Goal: Task Accomplishment & Management: Complete application form

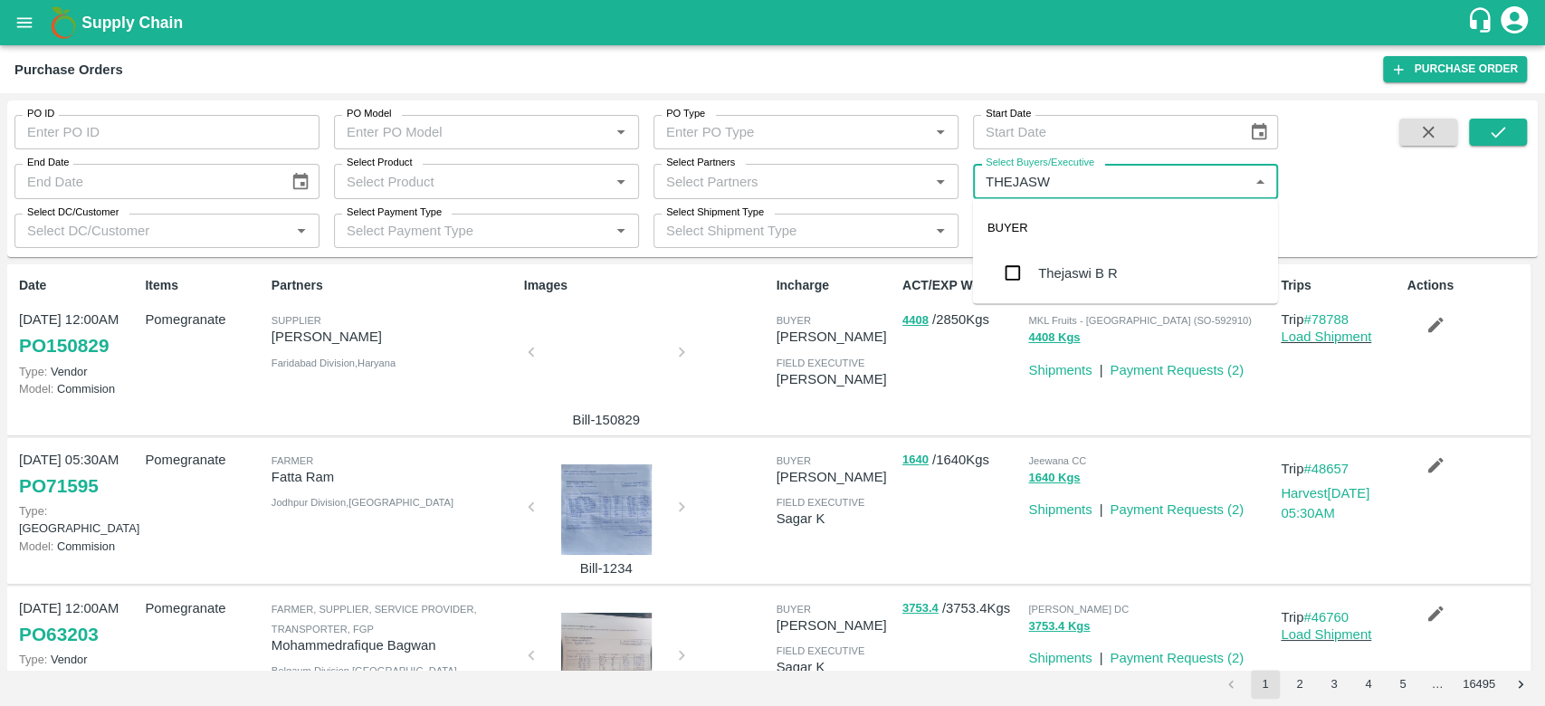
type input "[PERSON_NAME]"
click at [1098, 259] on div "Thejaswi B R" at bounding box center [1125, 273] width 305 height 47
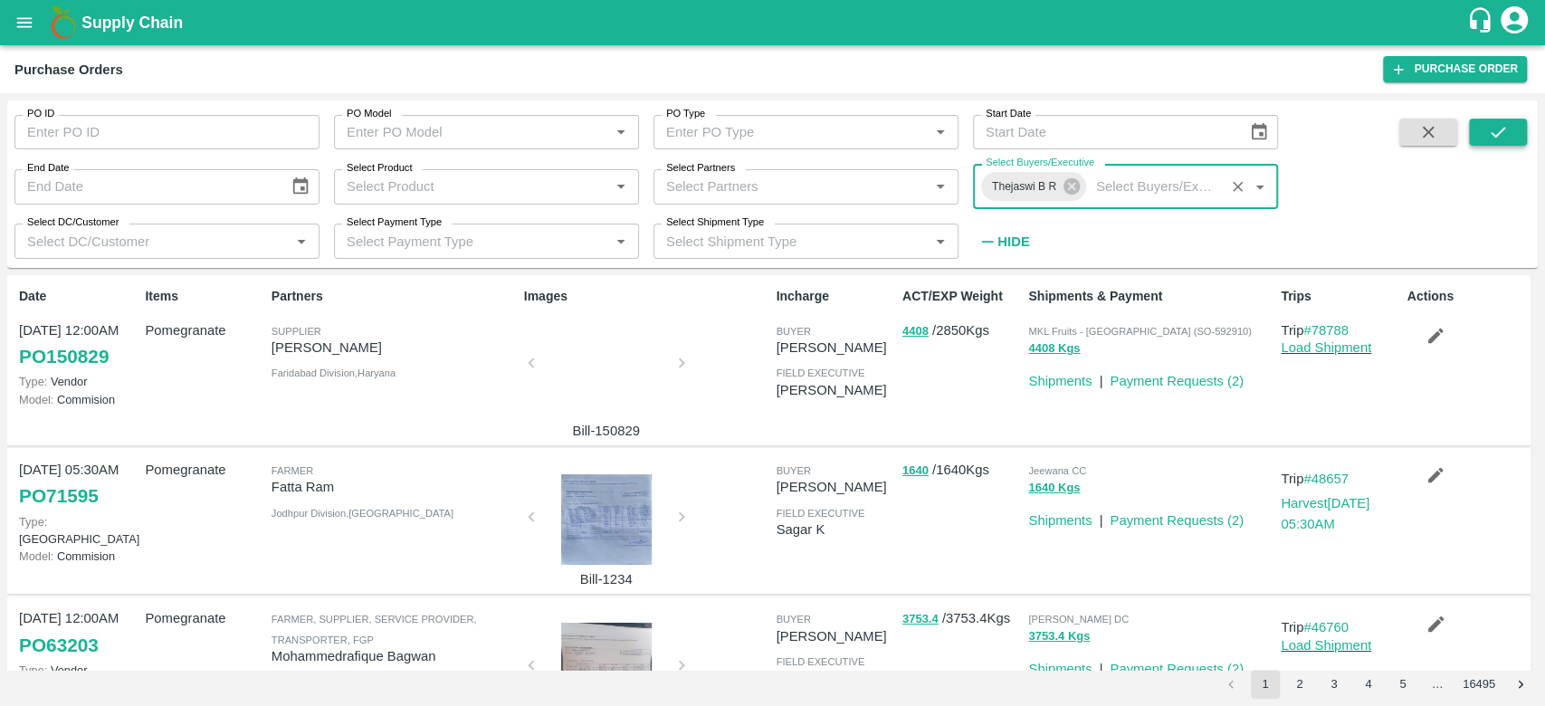
click at [1511, 129] on button "submit" at bounding box center [1498, 132] width 58 height 27
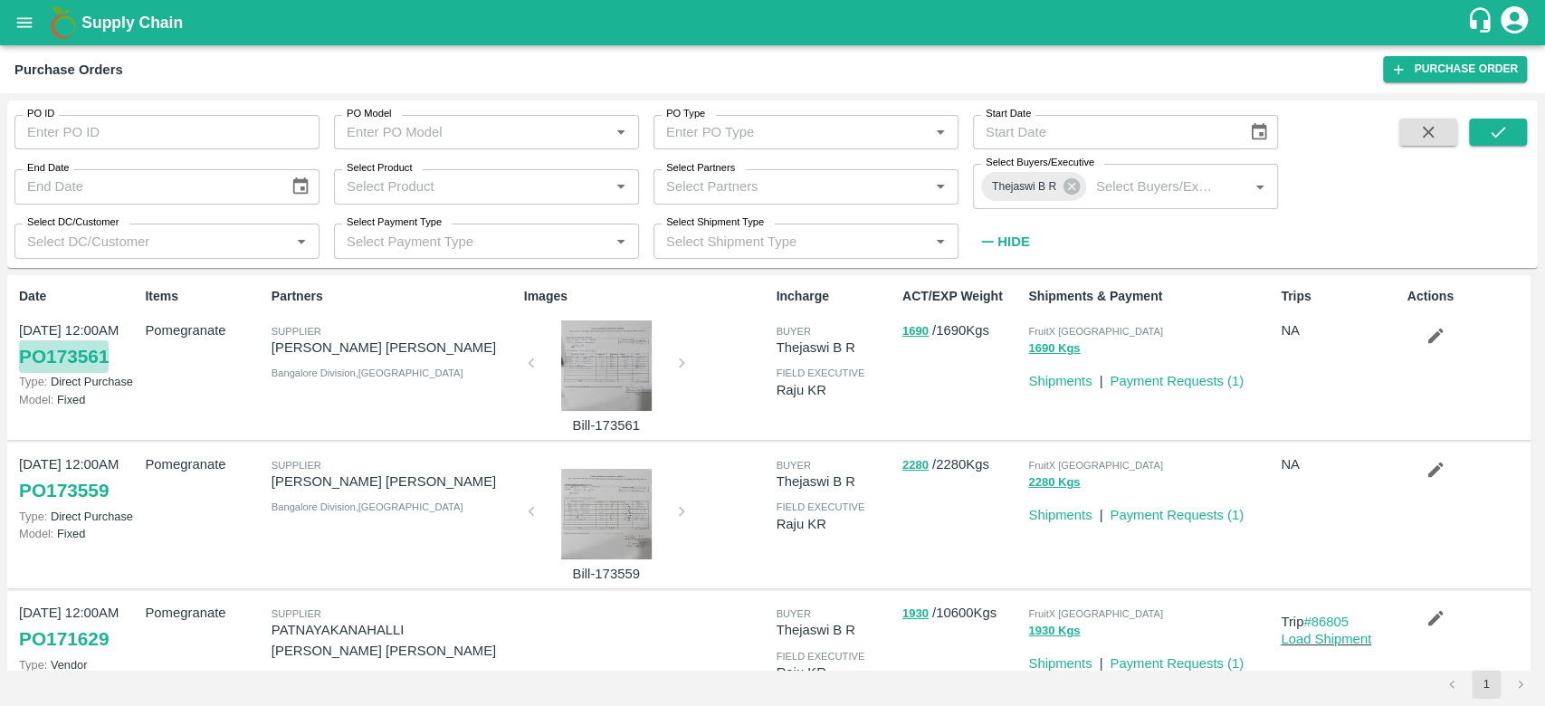
click at [70, 358] on link "PO 173561" at bounding box center [64, 356] width 90 height 33
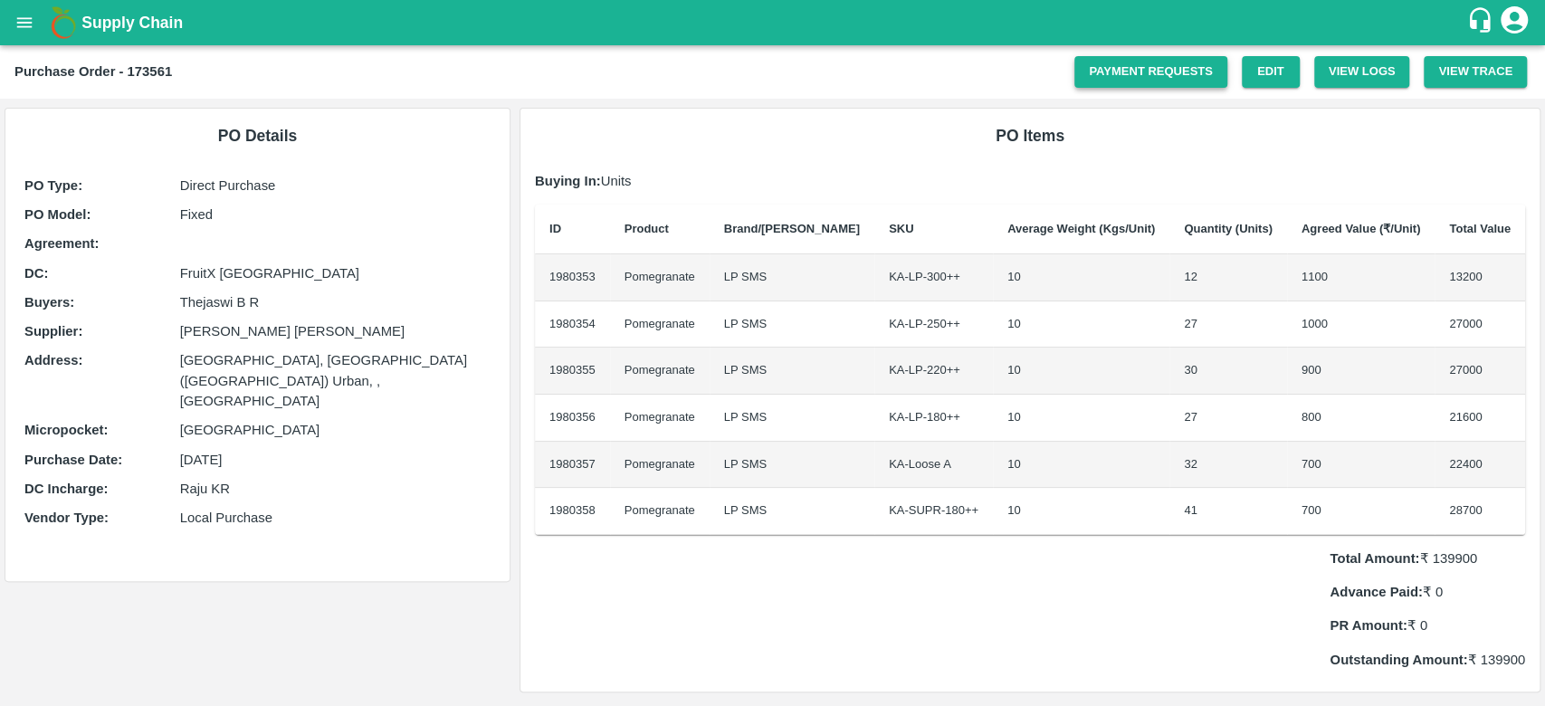
click at [1114, 78] on link "Payment Requests" at bounding box center [1150, 72] width 153 height 32
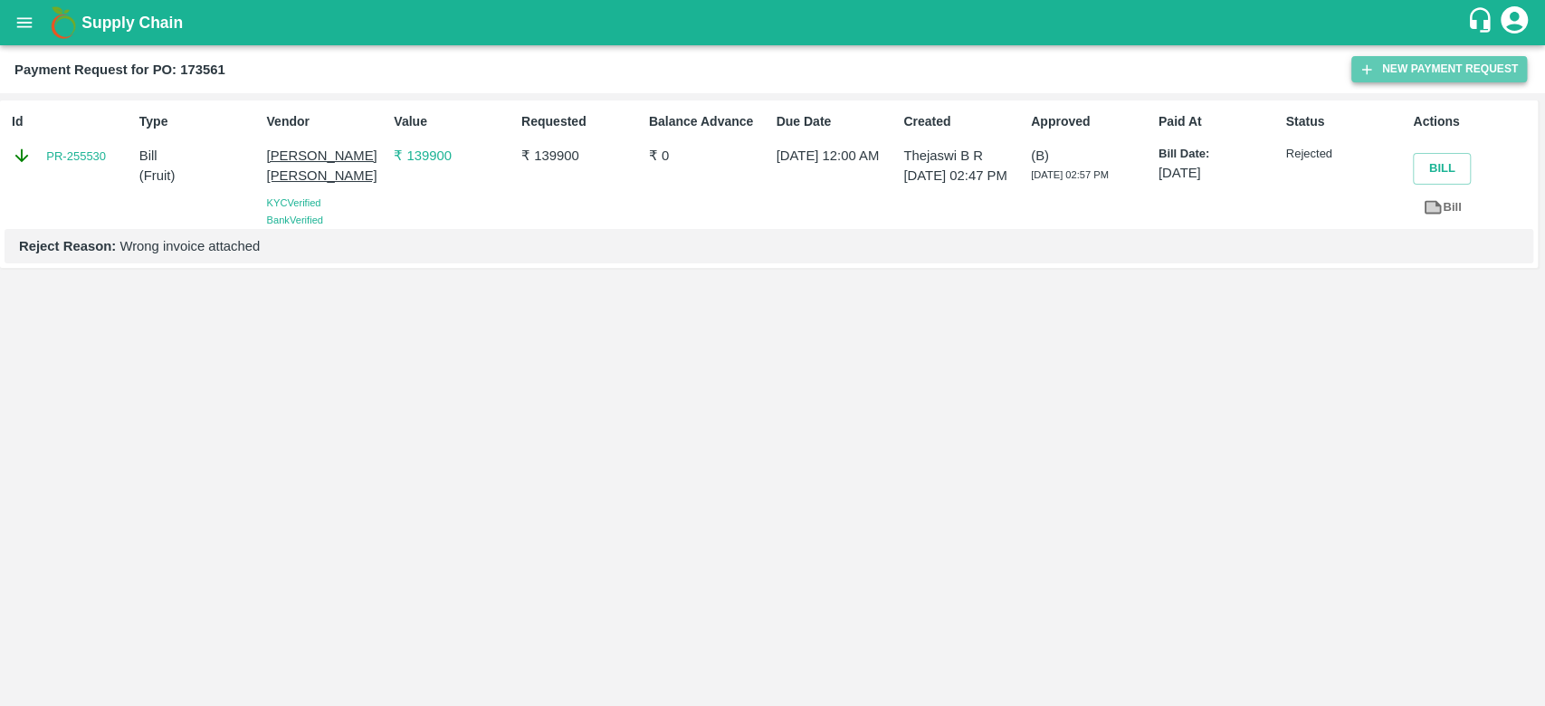
click at [1408, 71] on button "New Payment Request" at bounding box center [1439, 69] width 176 height 26
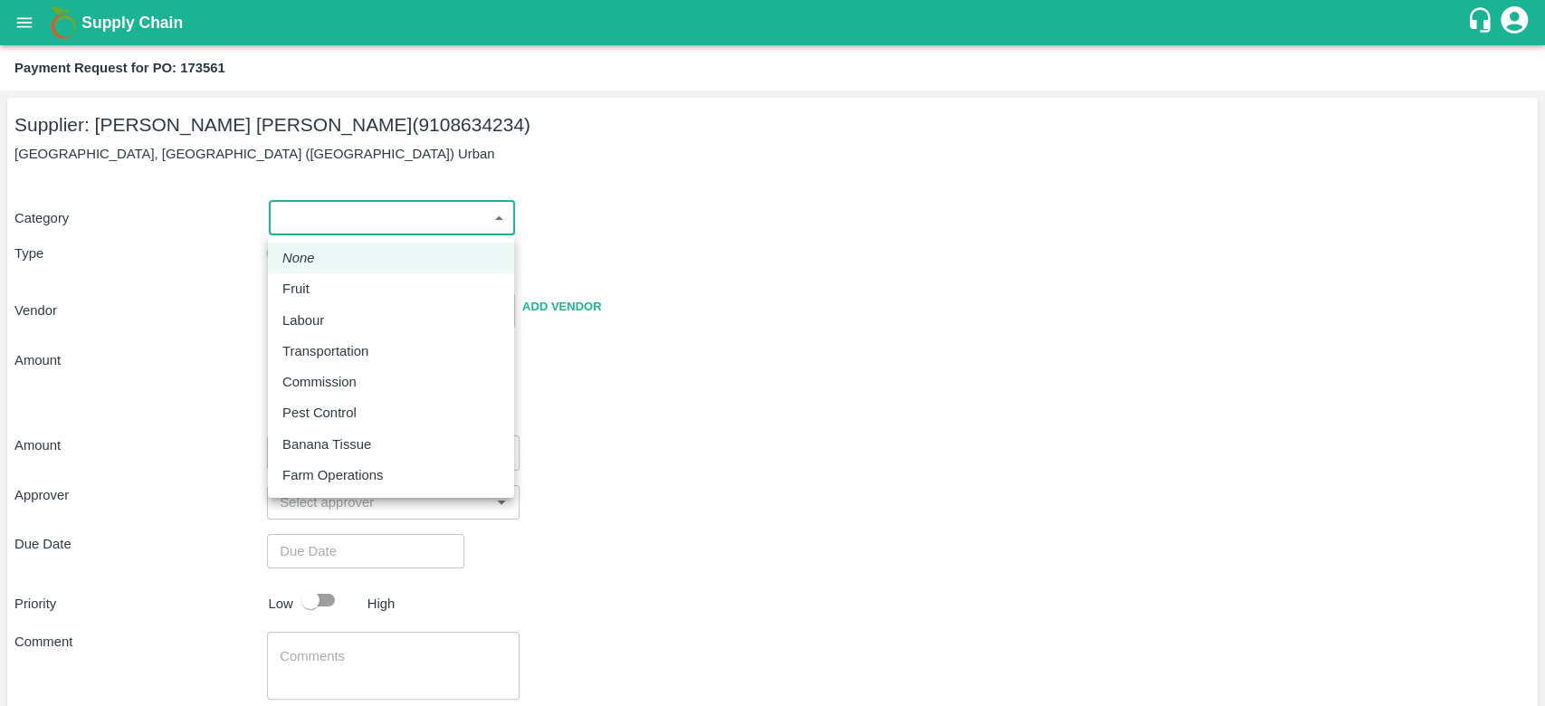
click at [453, 220] on body "Supply Chain Payment Request for PO: 173561 Supplier: Syed Adil Pasha (91086342…" at bounding box center [772, 353] width 1545 height 706
click at [306, 288] on p "Fruit" at bounding box center [295, 289] width 27 height 20
type input "1"
type input "Syed Adil Pasha - 9108634234(Supplier)"
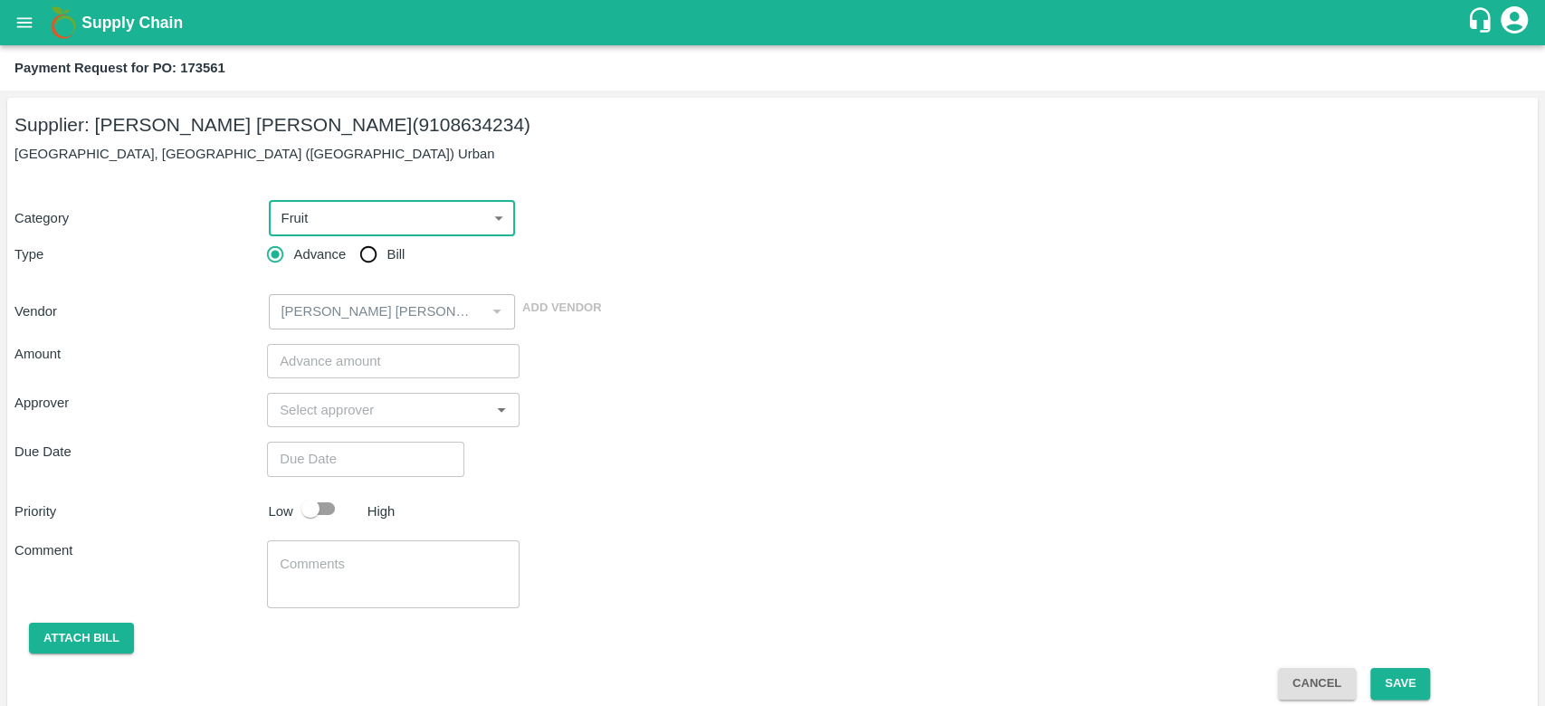
click at [370, 258] on input "Bill" at bounding box center [368, 254] width 36 height 36
radio input "true"
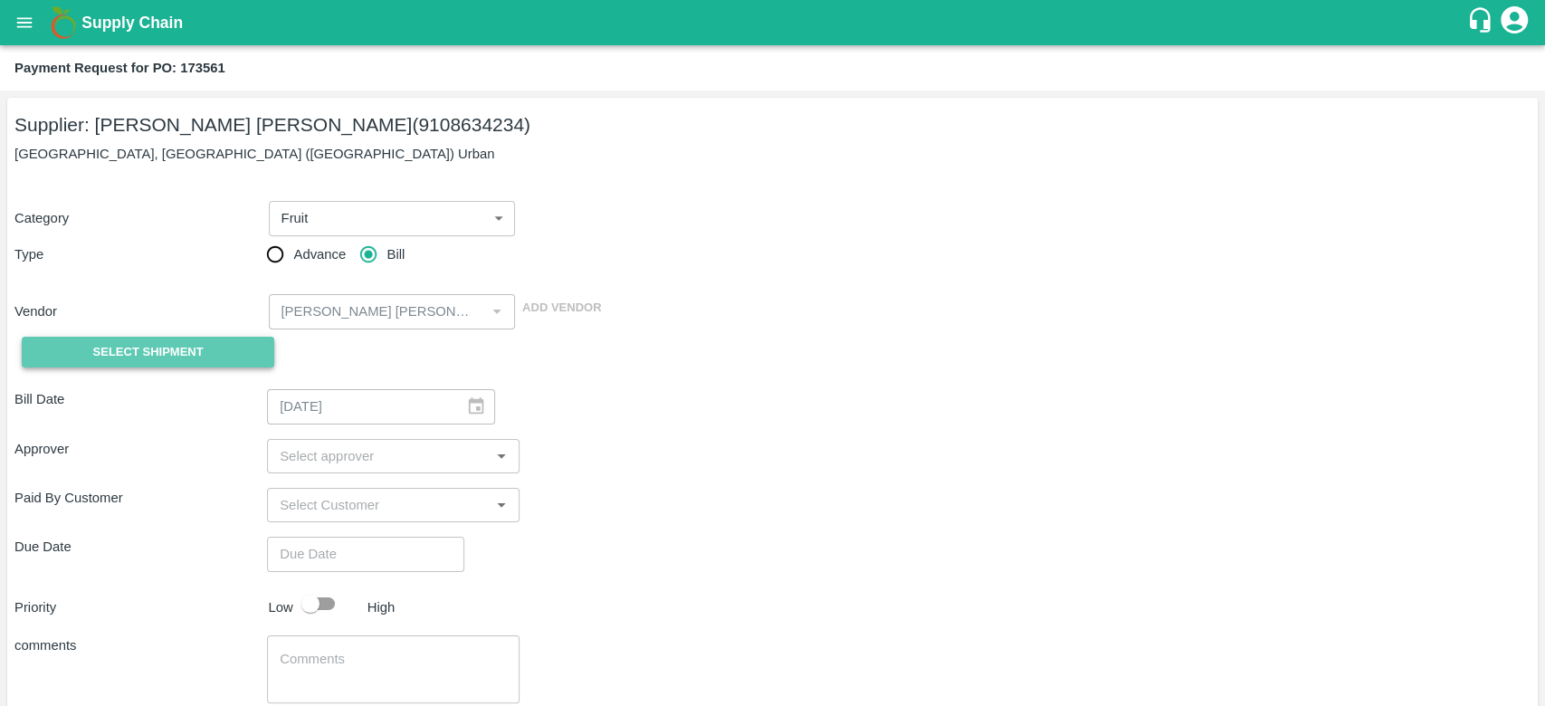
click at [198, 351] on span "Select Shipment" at bounding box center [148, 352] width 110 height 21
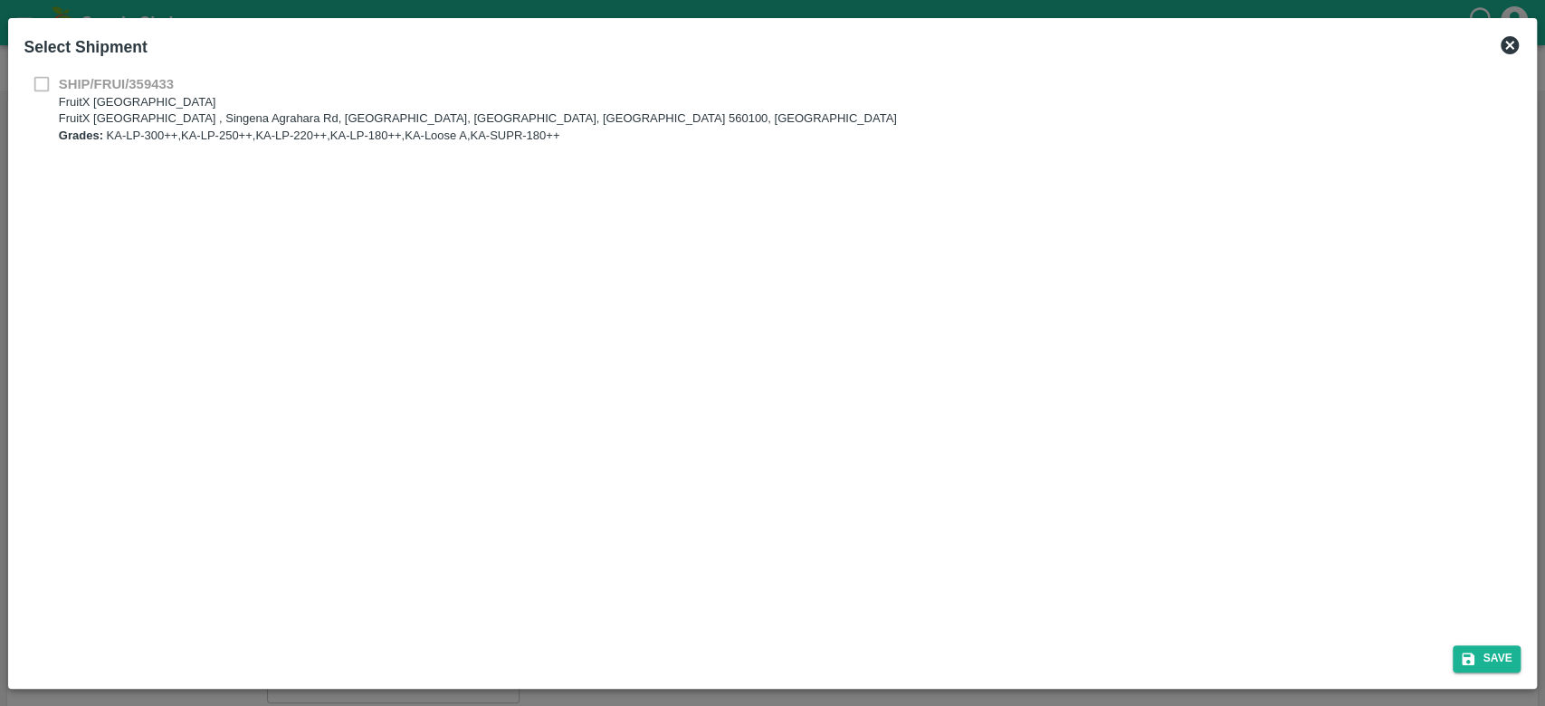
click at [34, 90] on div "SHIP/FRUI/359433 FruitX Bangalore FruitX Bangalore , Singena Agrahara Rd, Gulim…" at bounding box center [772, 109] width 1497 height 71
click at [48, 83] on div "SHIP/FRUI/359433 FruitX Bangalore FruitX Bangalore , Singena Agrahara Rd, Gulim…" at bounding box center [772, 109] width 1497 height 71
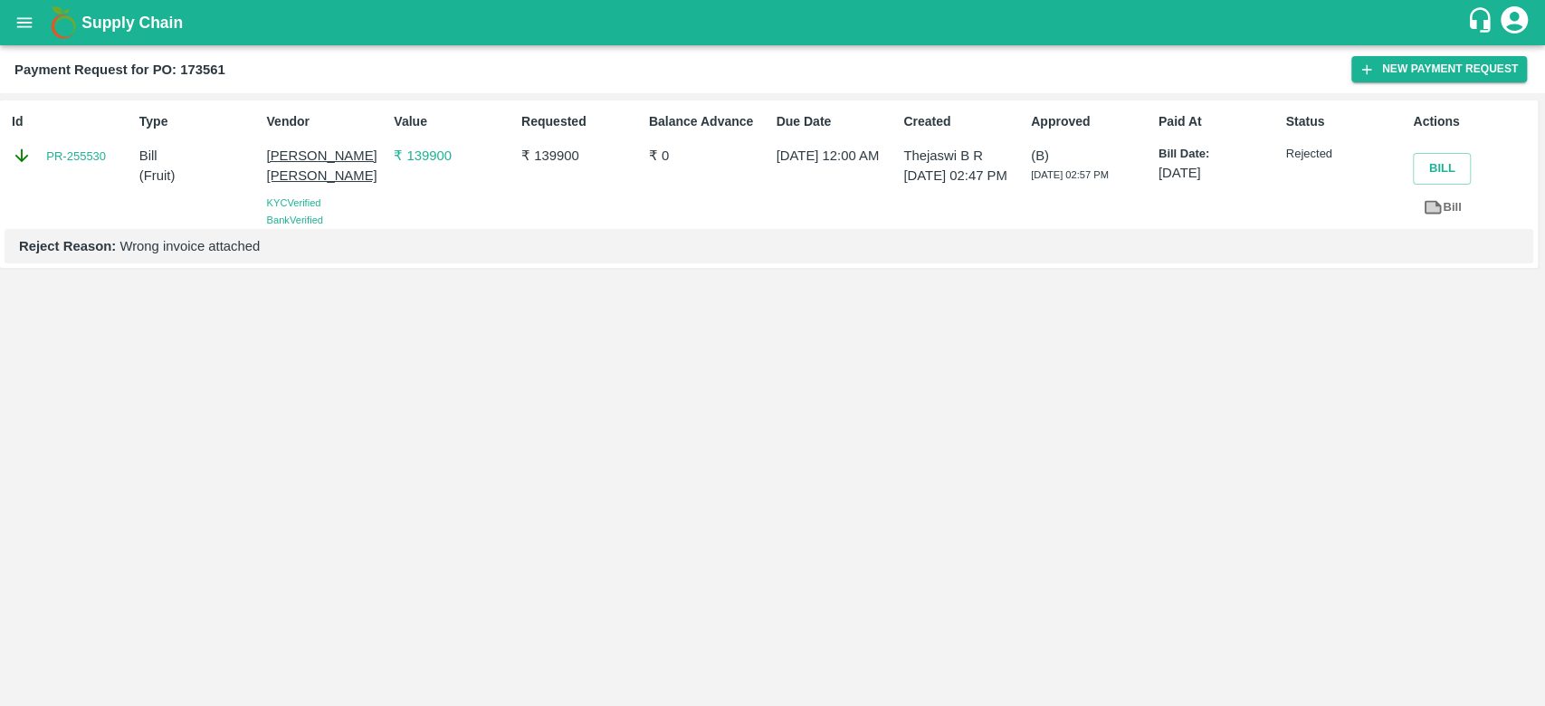
click at [112, 16] on b "Supply Chain" at bounding box center [131, 23] width 101 height 18
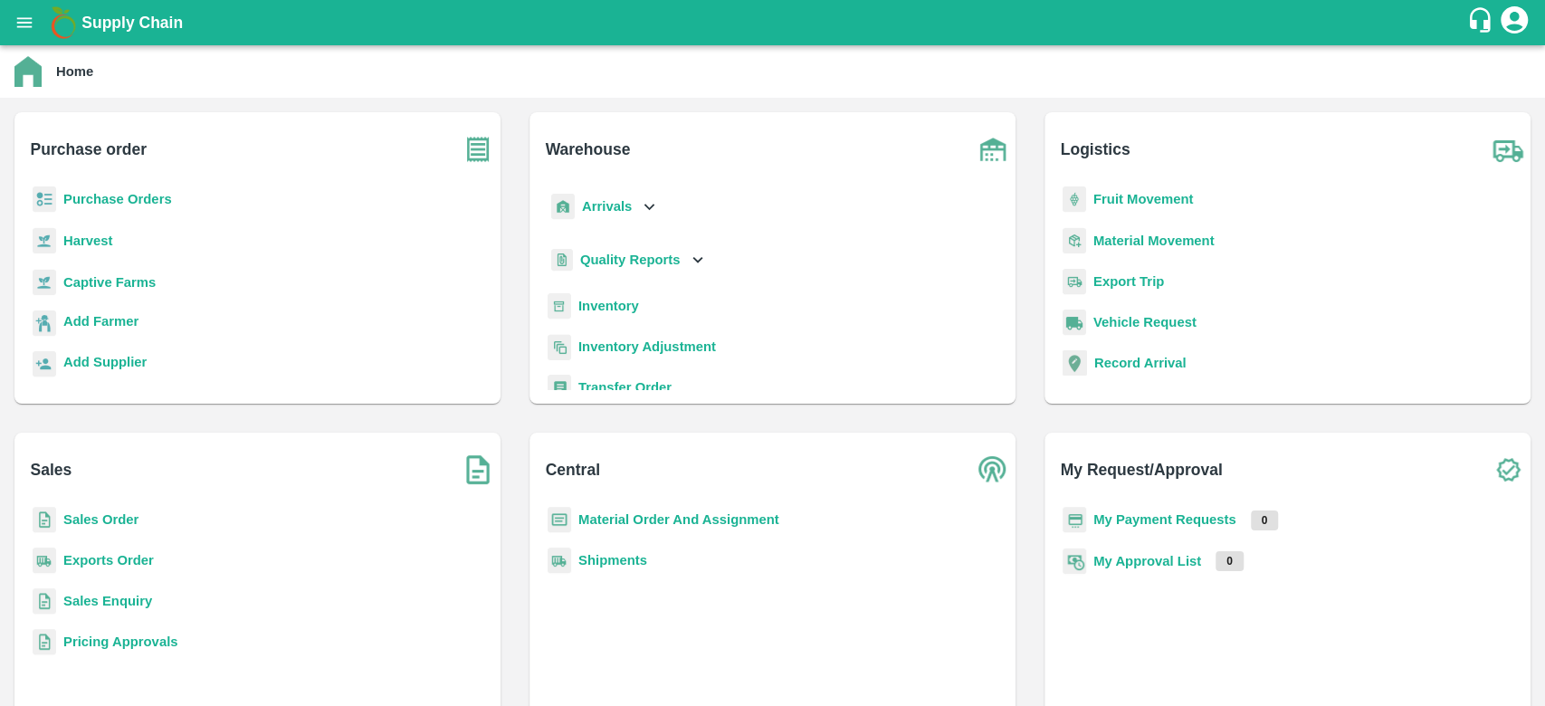
click at [642, 205] on icon at bounding box center [649, 206] width 20 height 20
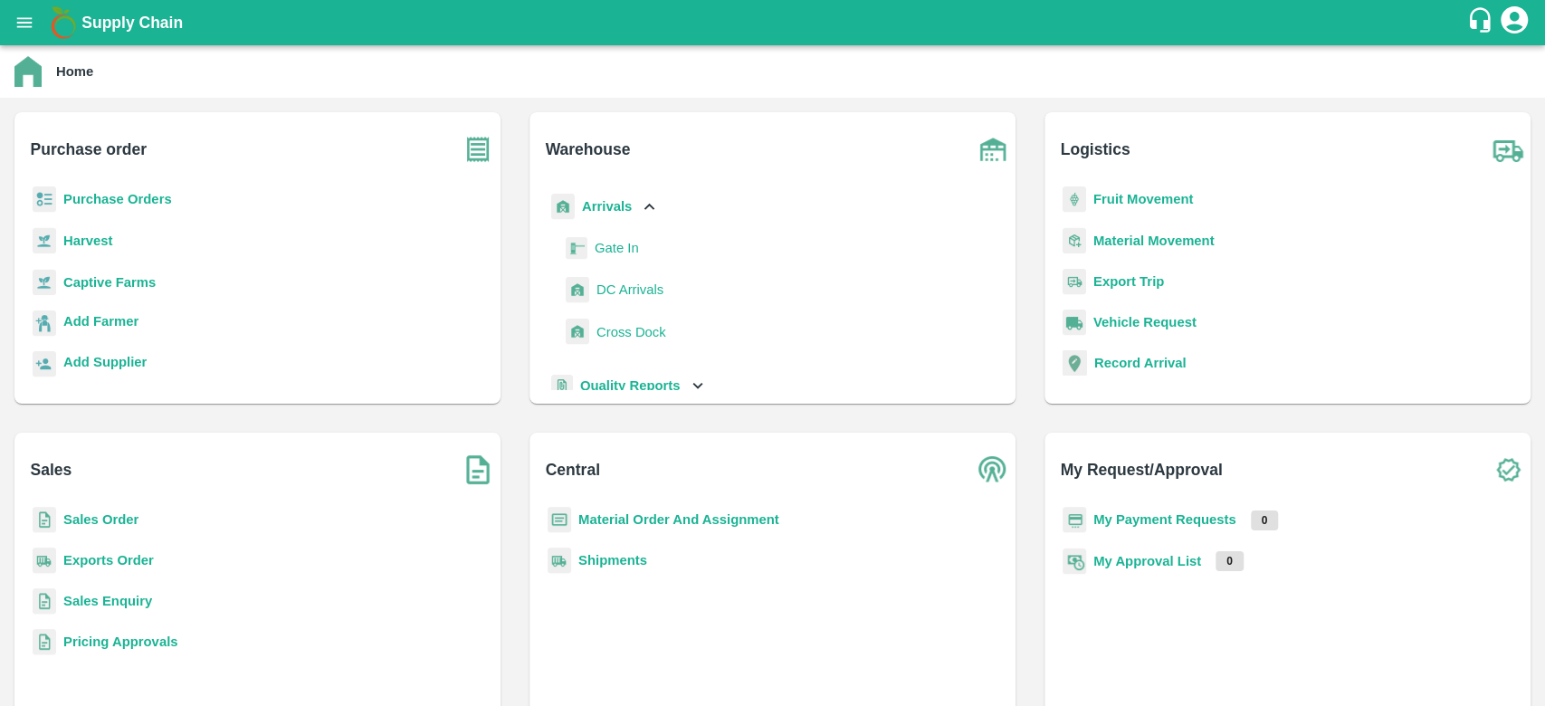
click at [608, 290] on span "DC Arrivals" at bounding box center [629, 290] width 67 height 20
